Goal: Complete application form

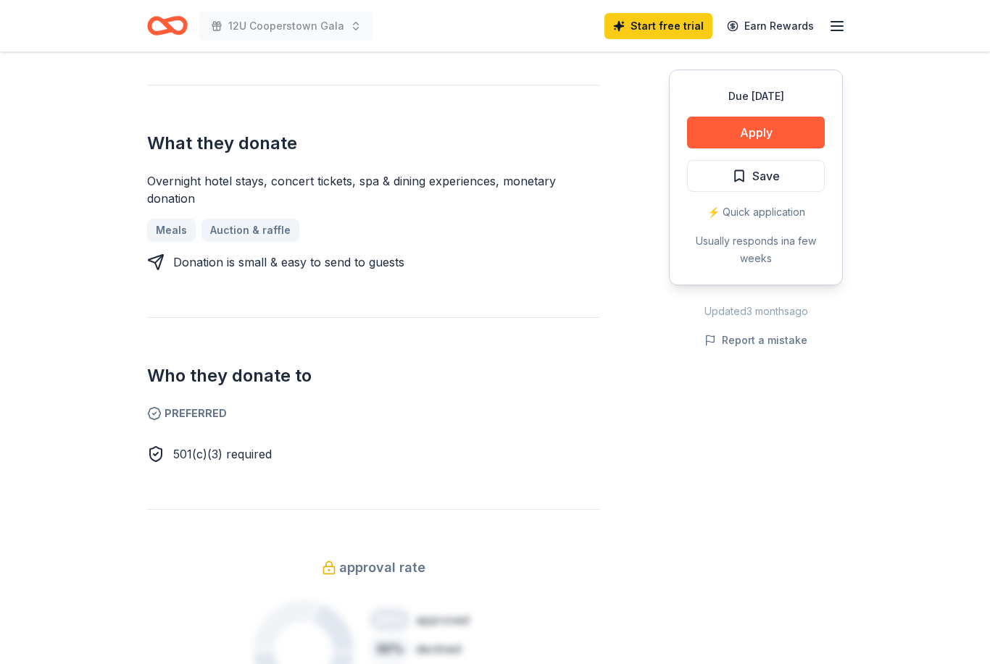
scroll to position [564, 0]
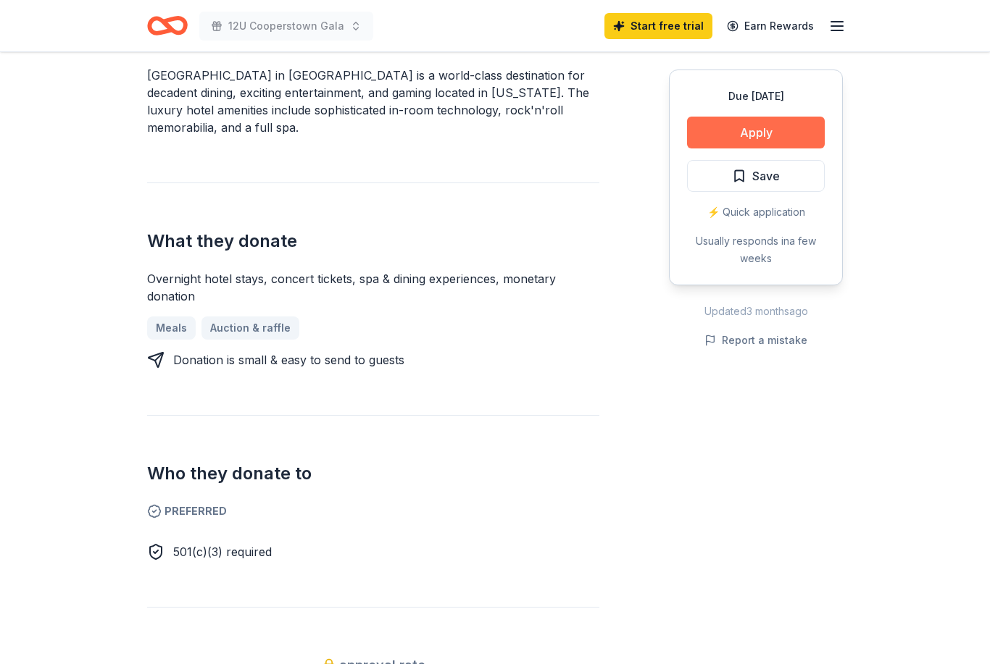
click at [793, 133] on button "Apply" at bounding box center [756, 133] width 138 height 32
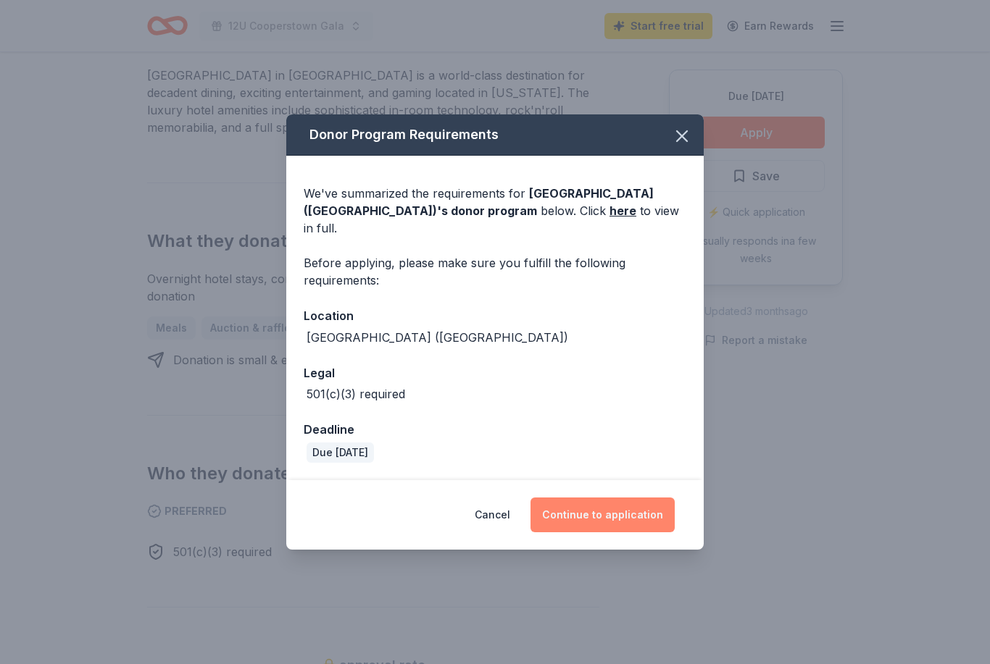
click at [617, 524] on button "Continue to application" at bounding box center [602, 515] width 144 height 35
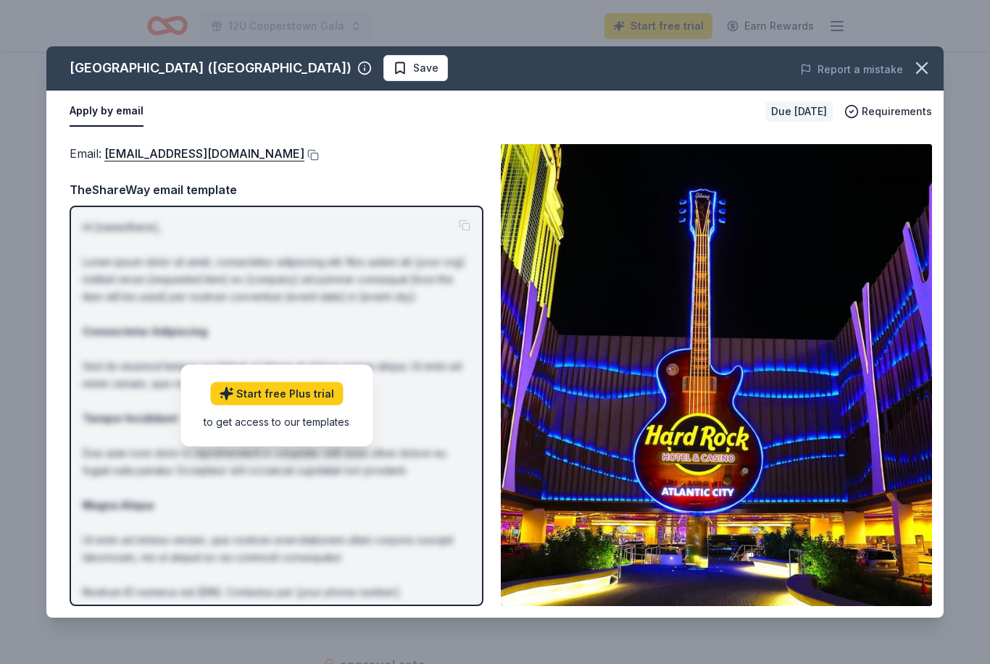
click at [449, 154] on div "Email : [EMAIL_ADDRESS][DOMAIN_NAME]" at bounding box center [277, 153] width 414 height 19
click at [379, 151] on div "Email : donations@hrhcac.com" at bounding box center [277, 153] width 414 height 19
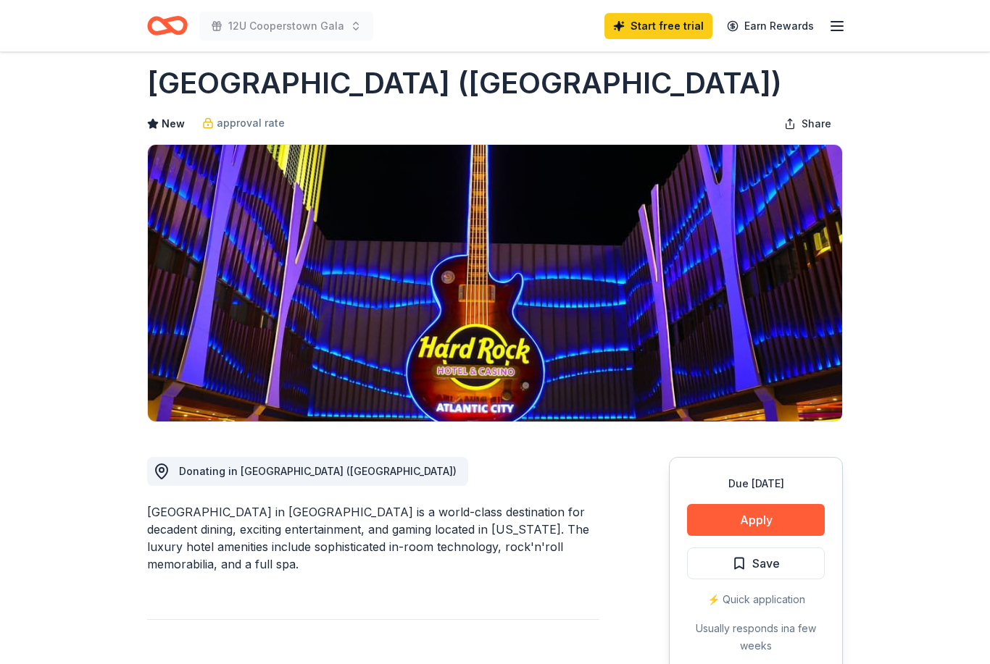
scroll to position [0, 0]
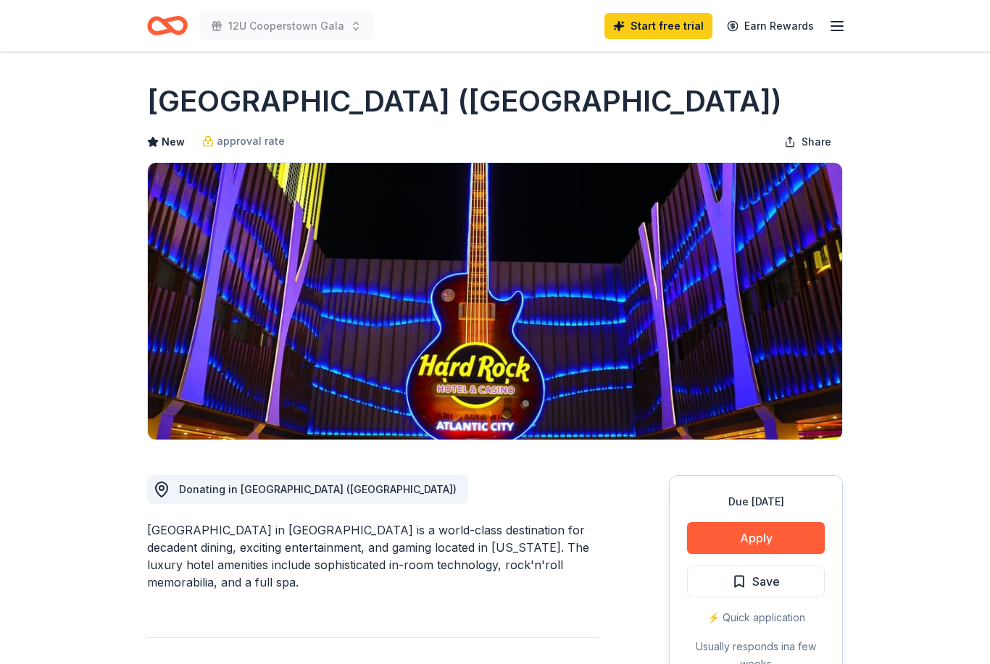
click at [178, 21] on icon "Home" at bounding box center [167, 26] width 41 height 34
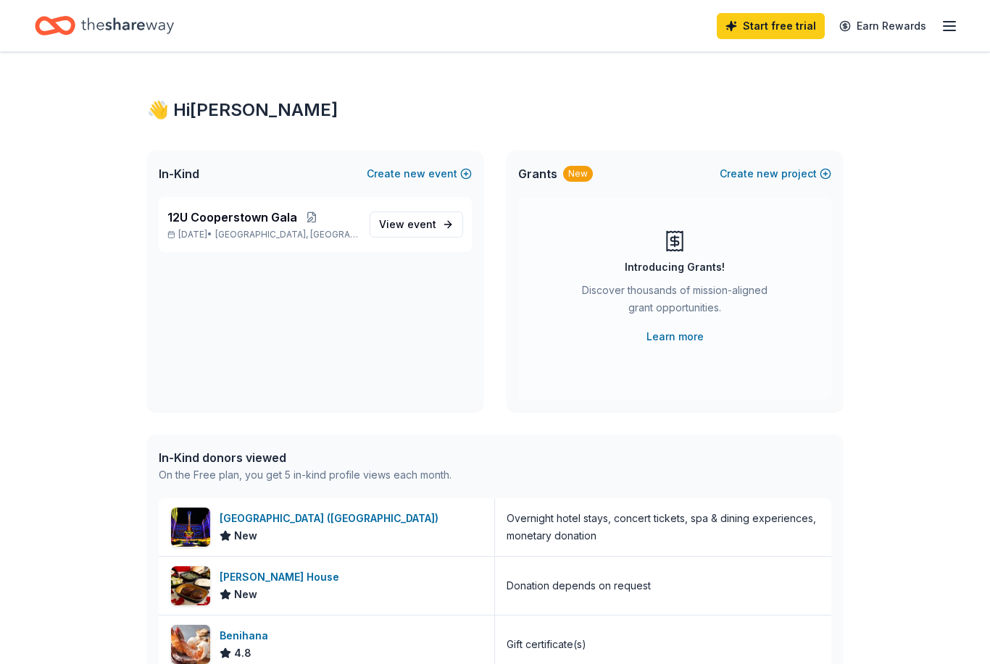
click at [159, 30] on icon "Home" at bounding box center [127, 26] width 93 height 30
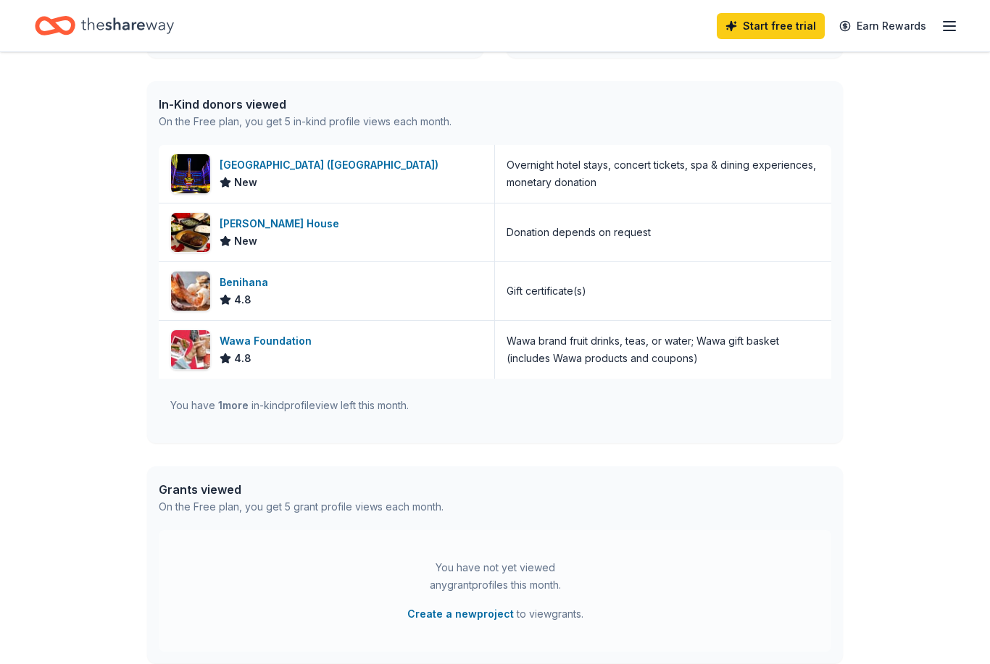
scroll to position [367, 0]
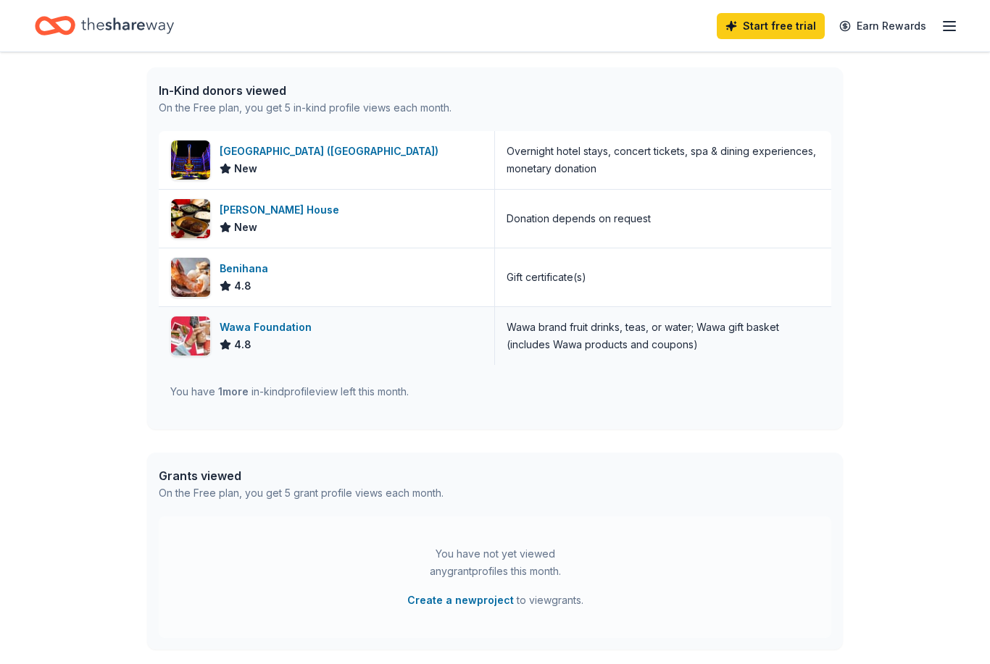
click at [282, 335] on div "Wawa Foundation" at bounding box center [269, 327] width 98 height 17
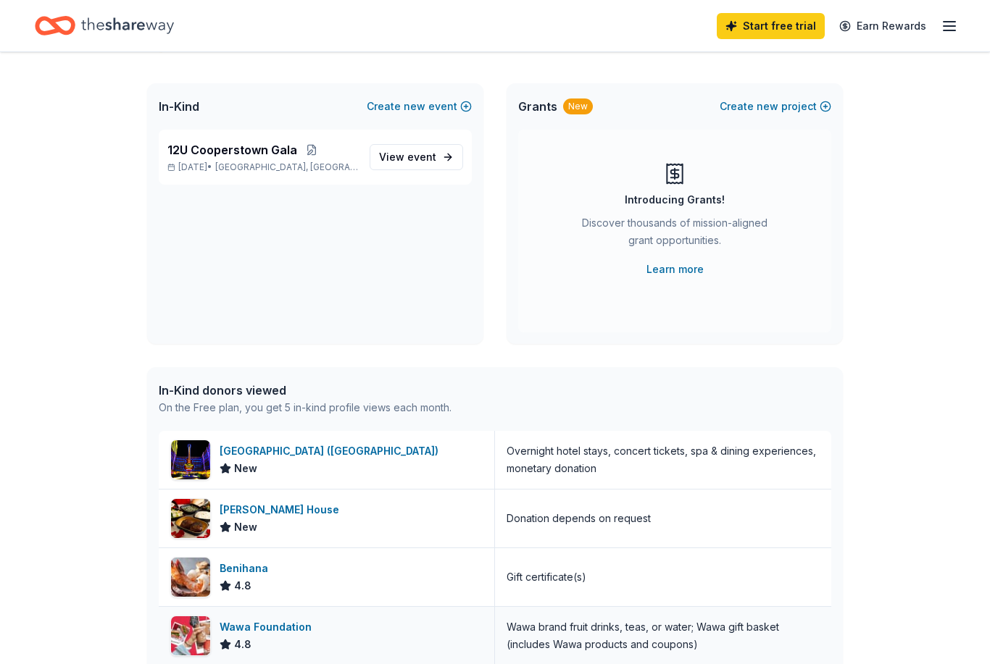
scroll to position [0, 0]
